Goal: Task Accomplishment & Management: Complete application form

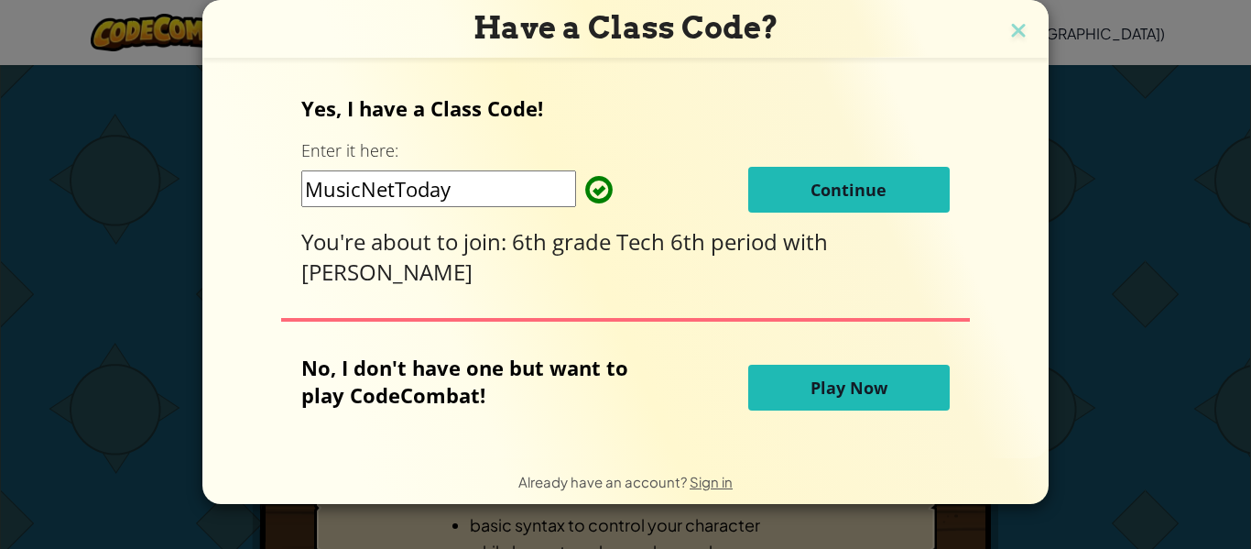
click at [763, 180] on button "Continue" at bounding box center [849, 190] width 202 height 46
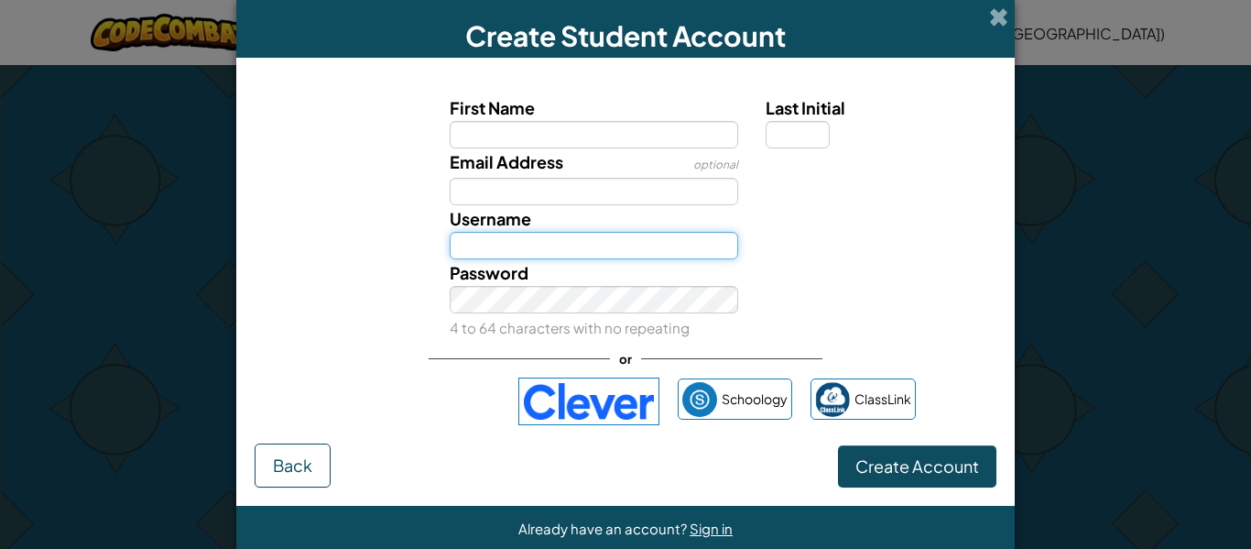
type input "MarkH2064813"
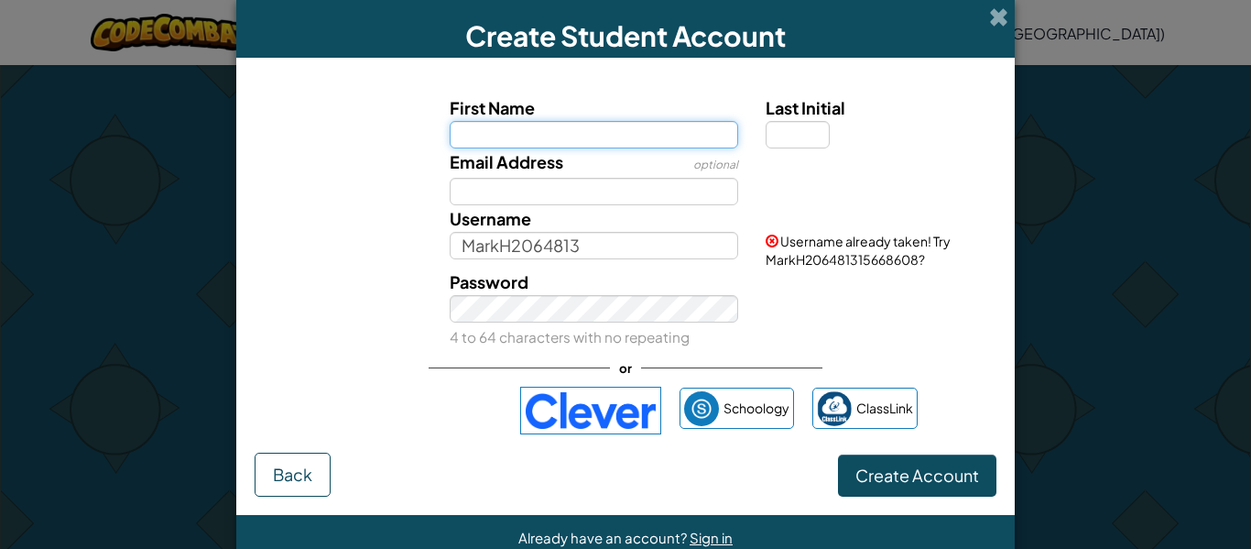
click at [628, 137] on input "First Name" at bounding box center [594, 134] width 289 height 27
type input "m"
type input "Mark"
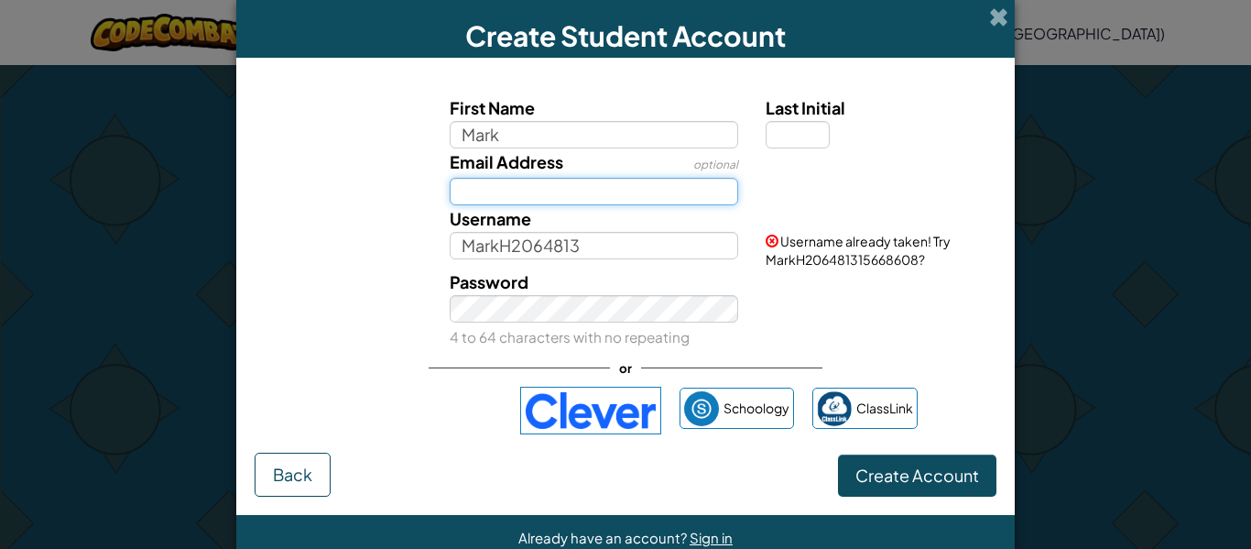
click at [494, 191] on input "Email Address" at bounding box center [594, 191] width 289 height 27
type input "Mark"
type input "S"
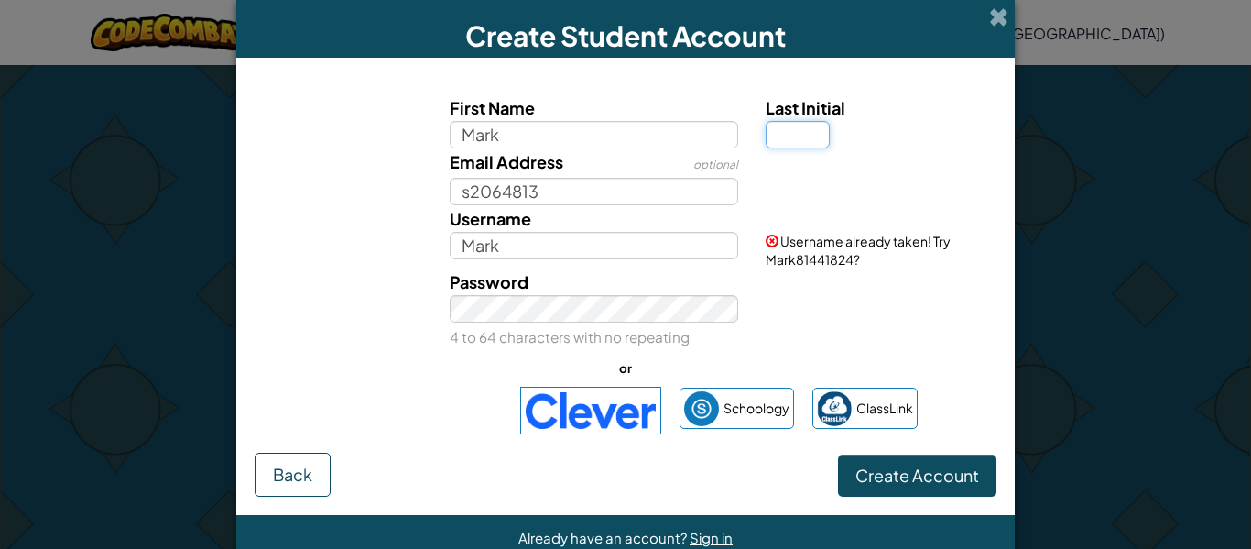
click at [808, 137] on input "Last Initial" at bounding box center [798, 134] width 64 height 27
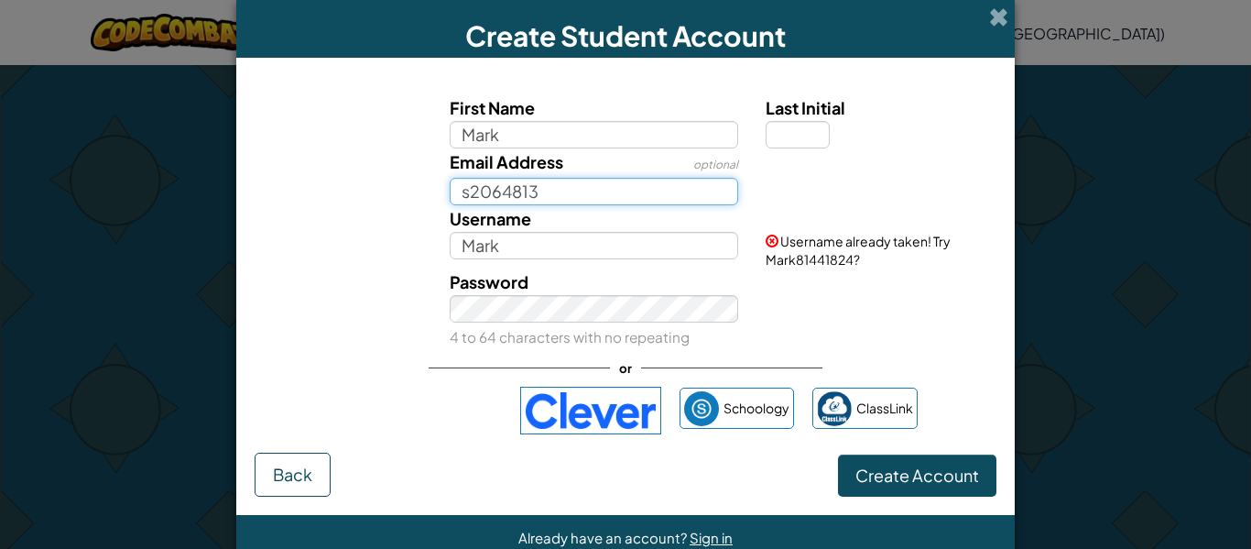
click at [468, 189] on input "s2064813" at bounding box center [594, 191] width 289 height 27
type input "2064813"
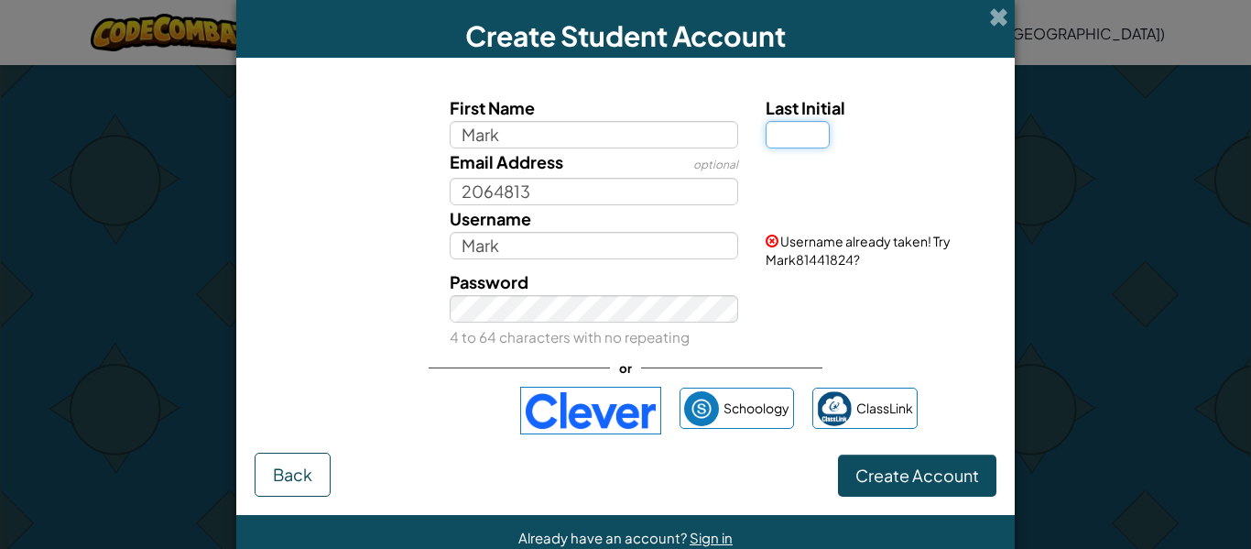
click at [786, 142] on input "Last Initial" at bounding box center [798, 134] width 64 height 27
type input "h"
type input "H"
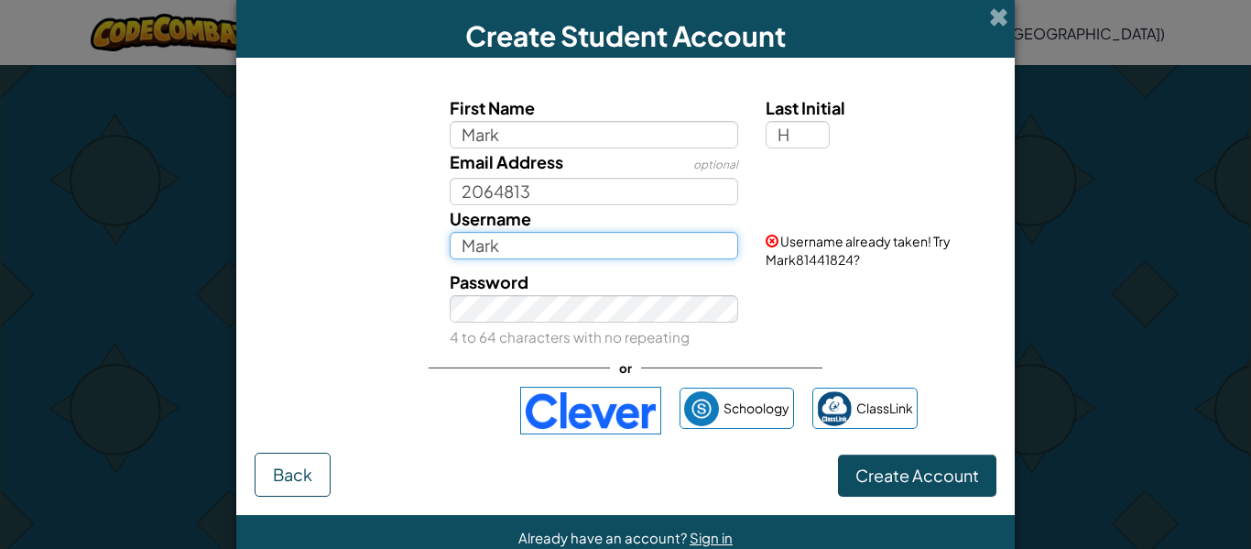
click at [589, 257] on input "Mark" at bounding box center [594, 245] width 289 height 27
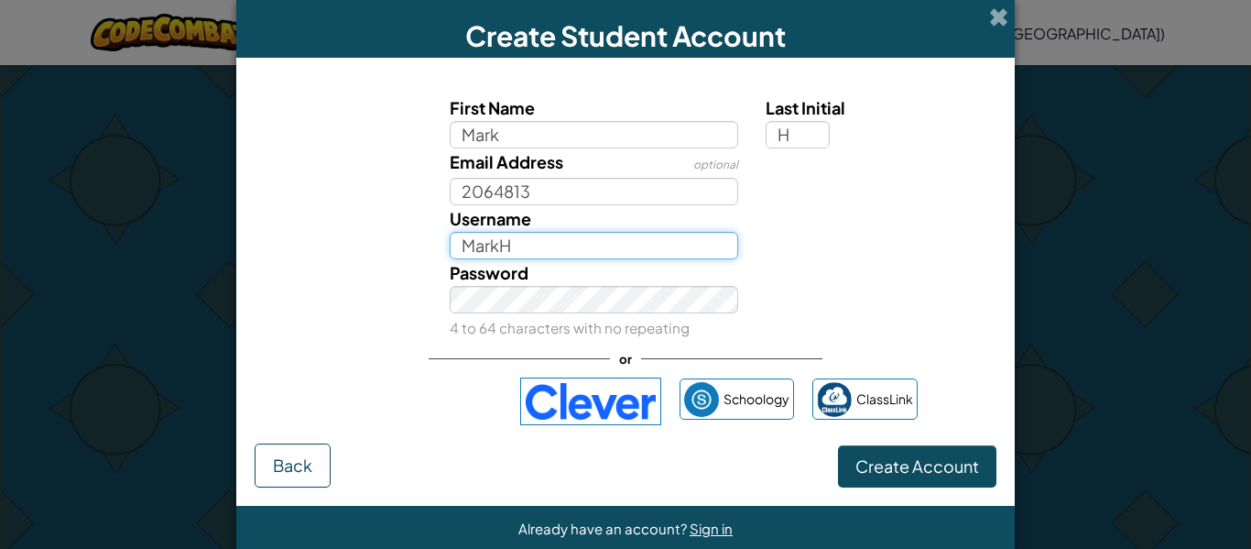
type input "MarkH2064813"
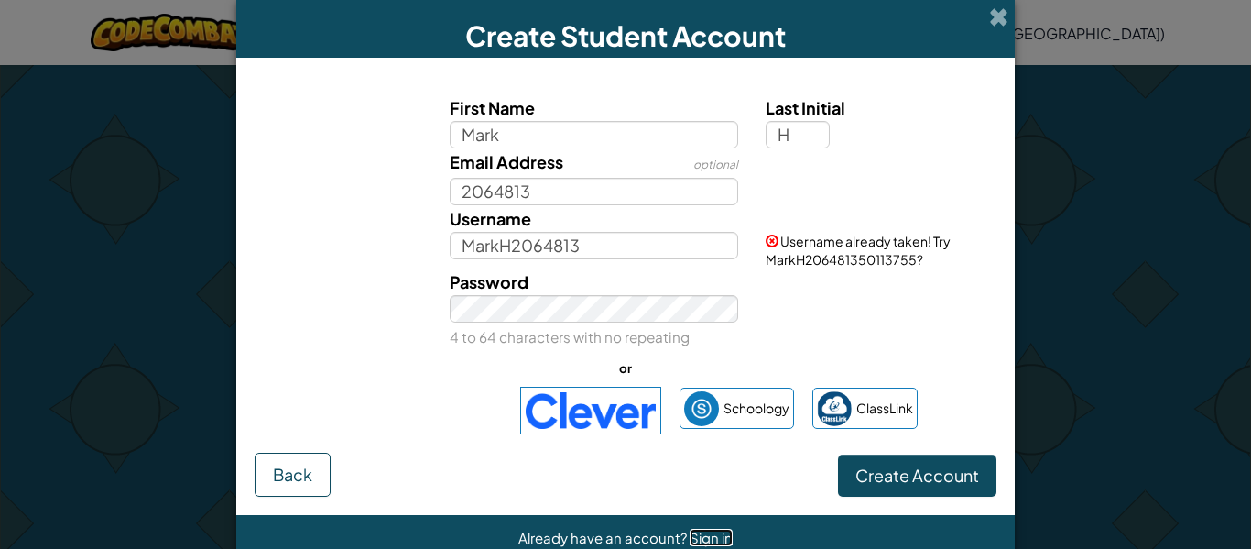
click at [694, 536] on span "Sign in" at bounding box center [711, 537] width 43 height 17
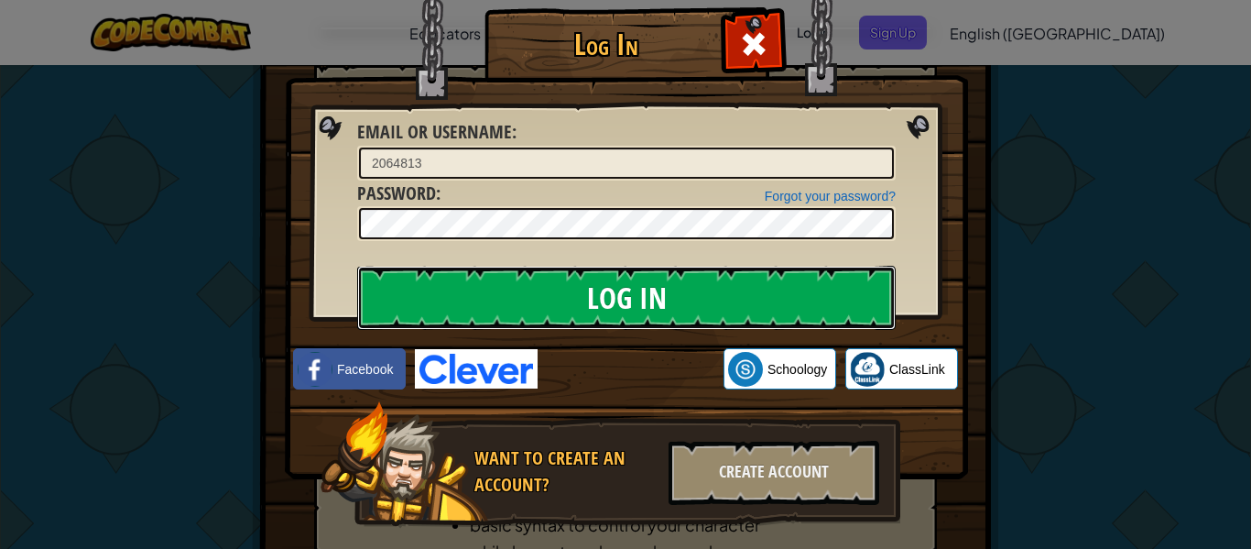
click at [549, 294] on input "Log In" at bounding box center [626, 298] width 539 height 64
